Goal: Find specific page/section: Find specific page/section

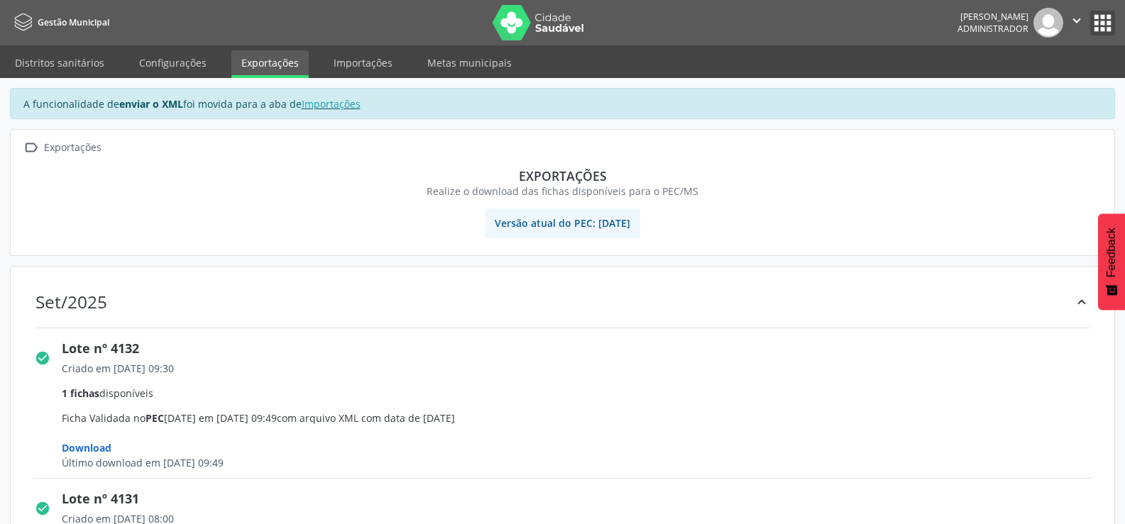
click at [1109, 18] on button "apps" at bounding box center [1102, 23] width 25 height 25
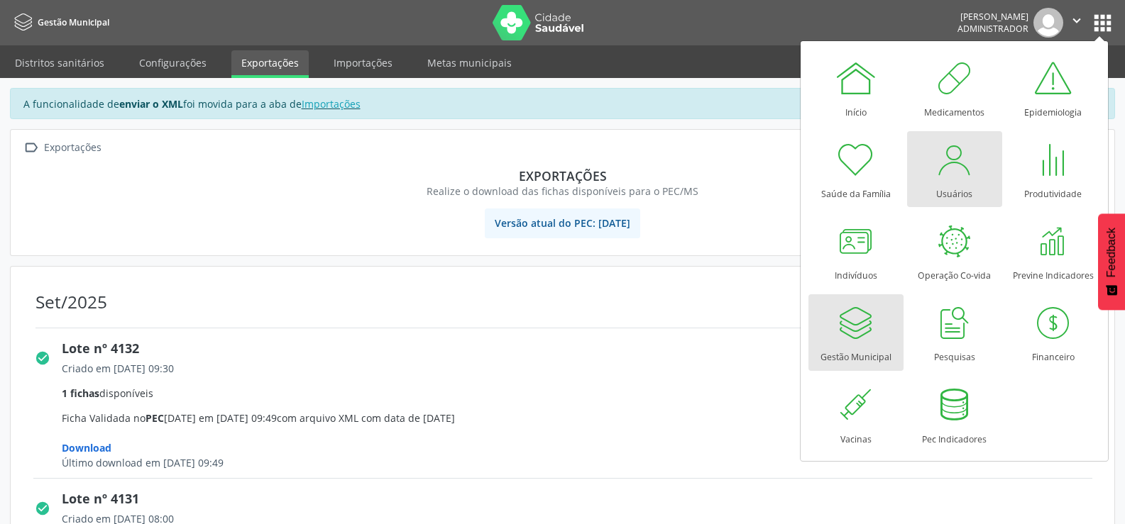
click at [966, 180] on div at bounding box center [954, 159] width 43 height 43
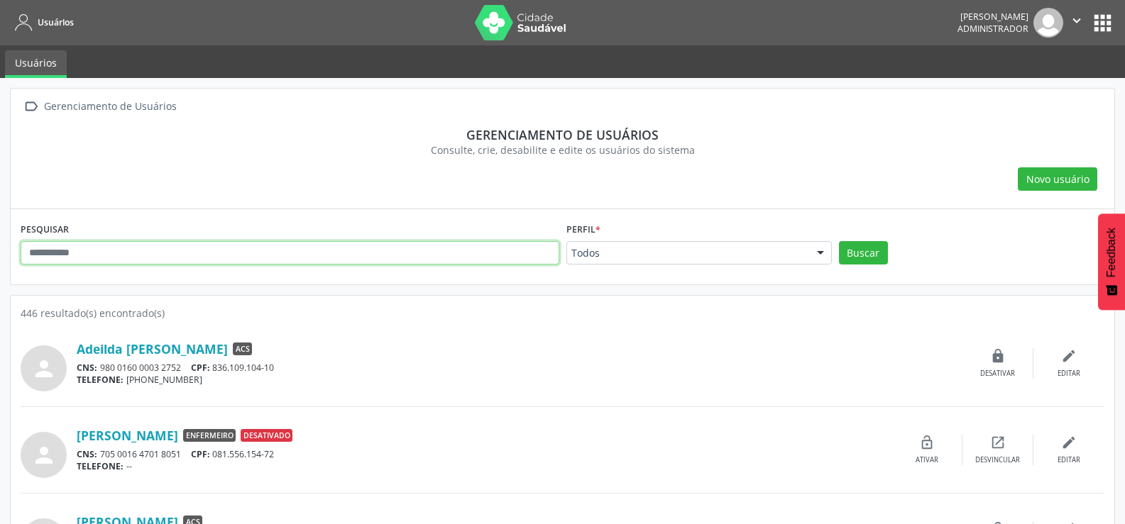
click at [156, 257] on input "text" at bounding box center [290, 253] width 539 height 24
type input "**********"
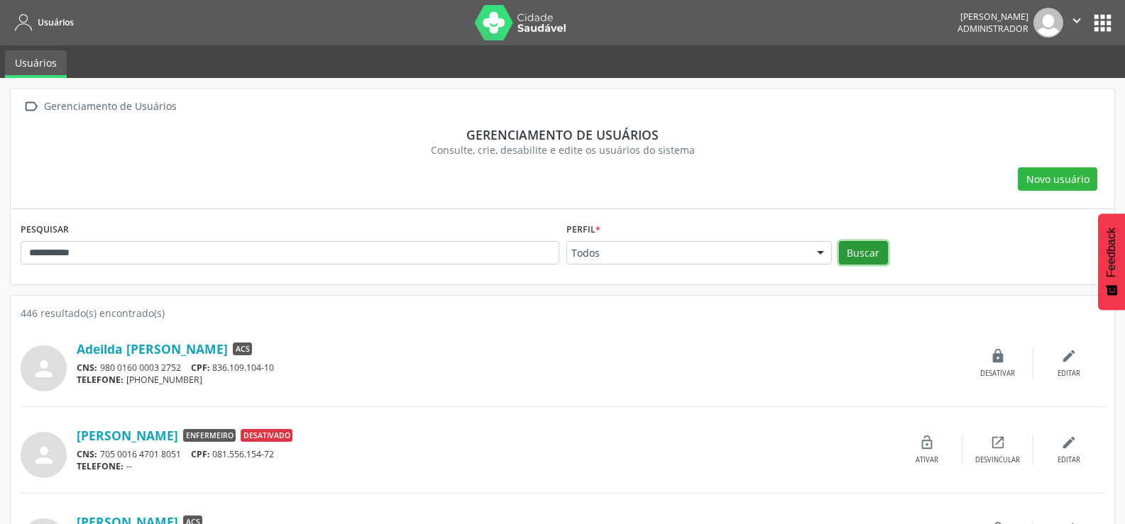
click at [850, 248] on button "Buscar" at bounding box center [863, 253] width 49 height 24
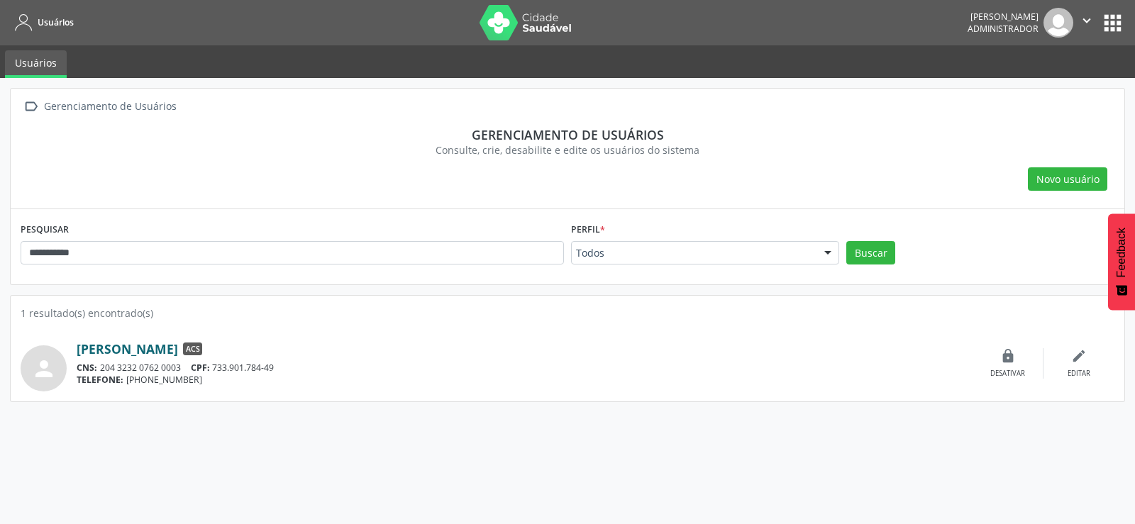
click at [153, 346] on link "[PERSON_NAME]" at bounding box center [127, 349] width 101 height 16
